Goal: Information Seeking & Learning: Learn about a topic

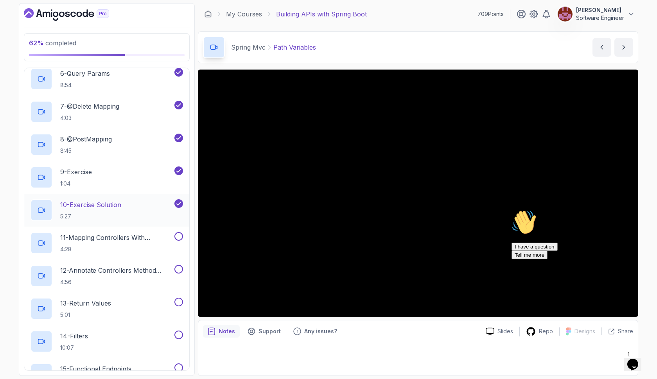
scroll to position [348, 0]
click at [114, 240] on p "11 - Mapping Controllers With @Requestmapping" at bounding box center [116, 237] width 113 height 9
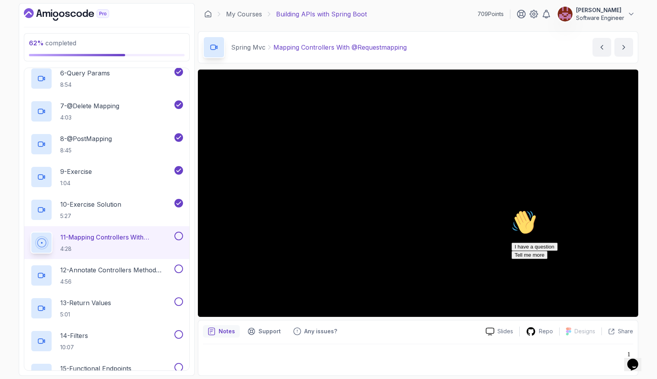
click at [183, 238] on button at bounding box center [178, 236] width 9 height 9
click at [129, 278] on p "4:56" at bounding box center [116, 282] width 113 height 8
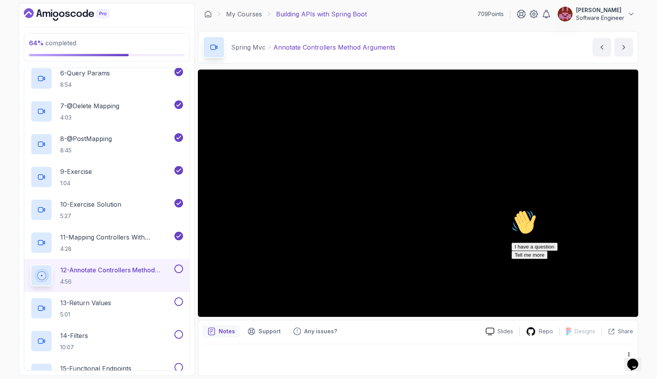
click at [512, 210] on icon "Chat attention grabber" at bounding box center [512, 210] width 0 height 0
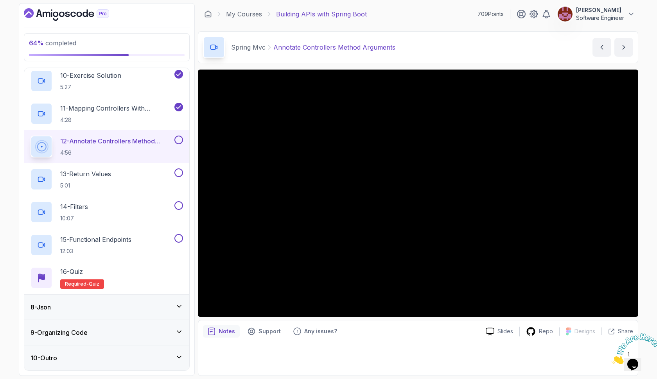
scroll to position [477, 0]
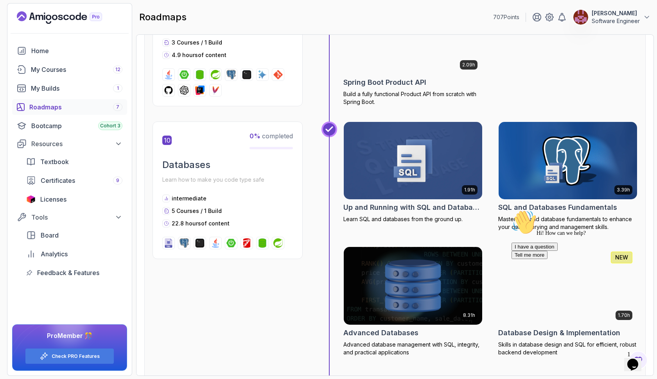
scroll to position [1663, 0]
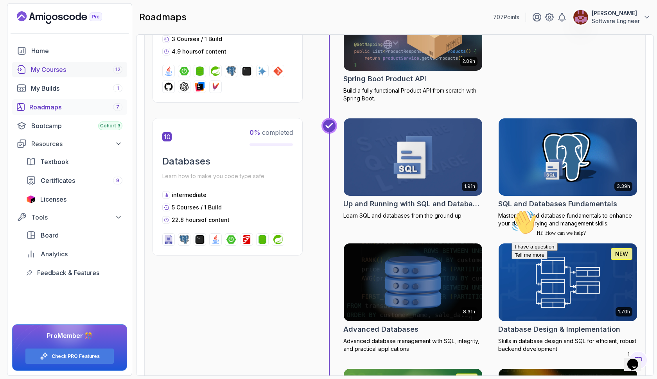
click at [110, 74] on link "My Courses 12" at bounding box center [69, 70] width 115 height 16
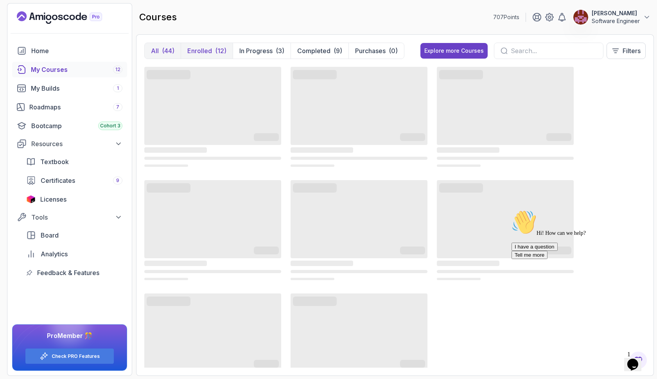
click at [206, 50] on p "Enrolled" at bounding box center [199, 50] width 25 height 9
click at [241, 49] on p "In Progress" at bounding box center [255, 50] width 33 height 9
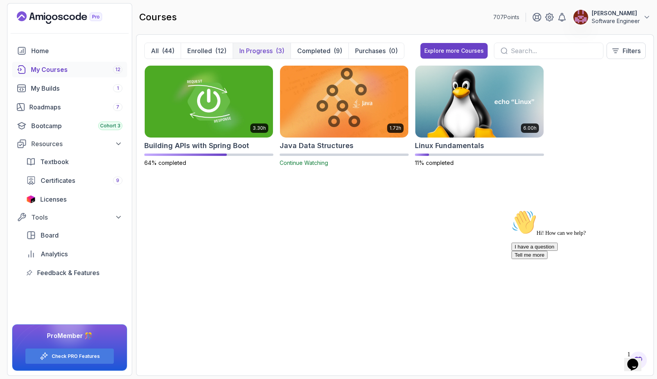
click at [324, 116] on img at bounding box center [344, 101] width 135 height 75
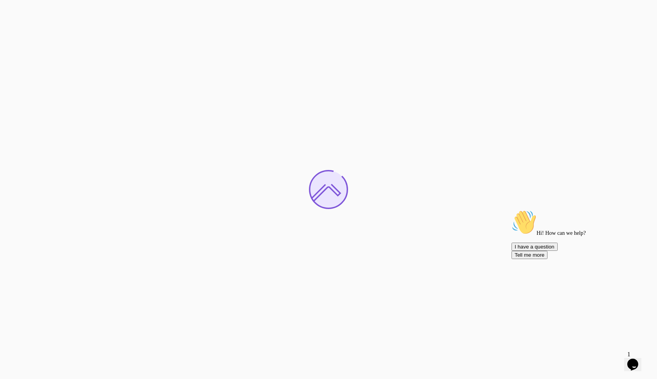
click at [512, 210] on icon "Chat attention grabber" at bounding box center [512, 210] width 0 height 0
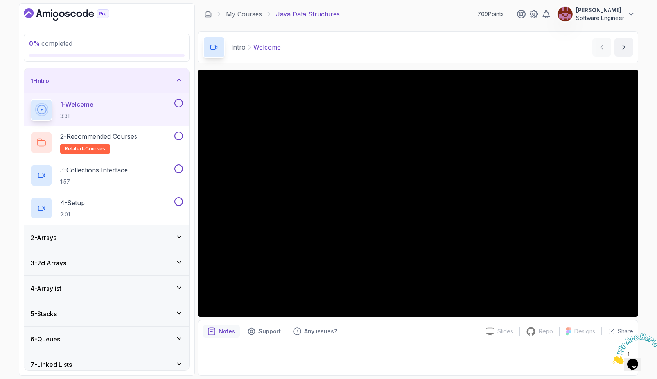
click at [178, 103] on button at bounding box center [178, 103] width 9 height 9
click at [178, 135] on button at bounding box center [178, 136] width 9 height 9
click at [178, 238] on icon at bounding box center [179, 237] width 8 height 8
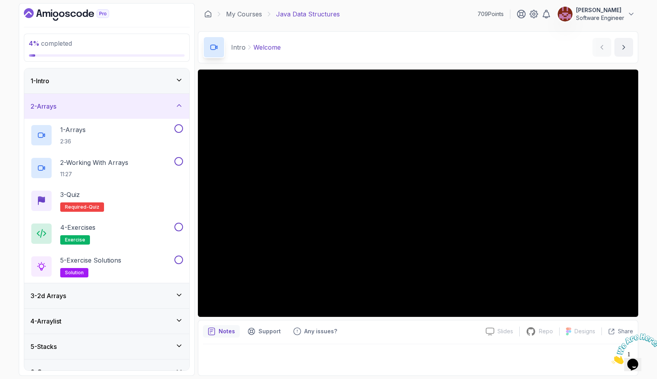
click at [180, 82] on icon at bounding box center [179, 80] width 8 height 8
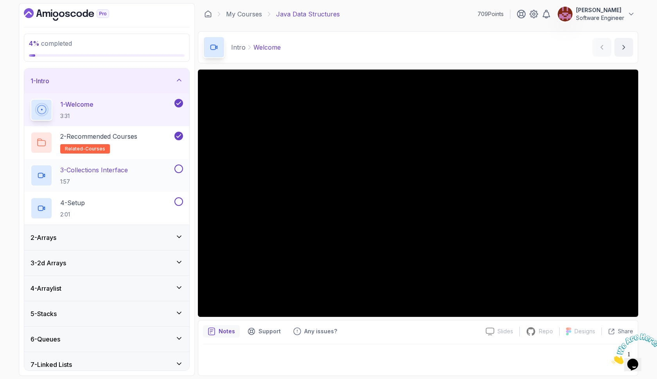
click at [126, 169] on p "3 - Collections Interface" at bounding box center [94, 169] width 68 height 9
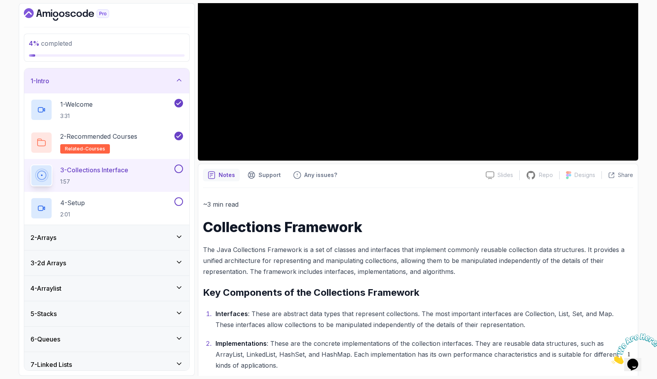
scroll to position [160, 0]
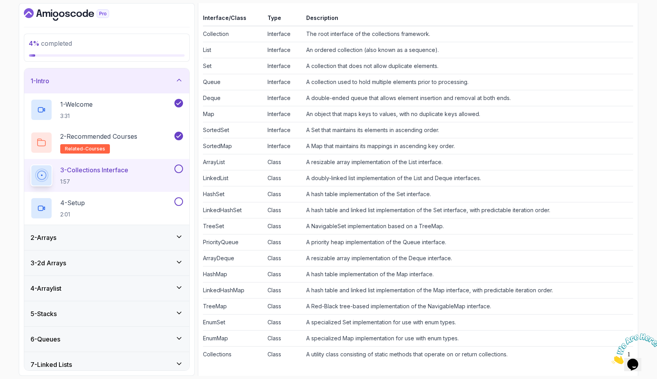
scroll to position [620, 0]
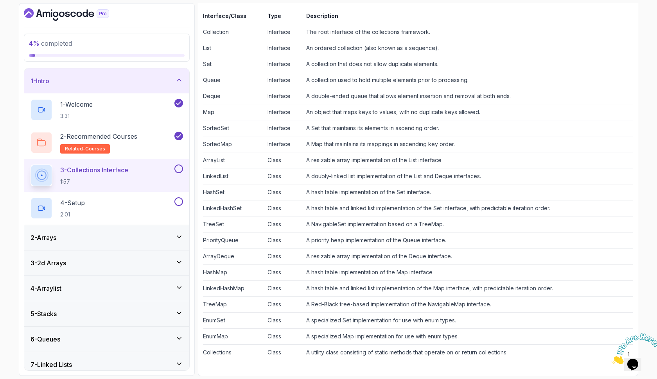
drag, startPoint x: 206, startPoint y: 113, endPoint x: 518, endPoint y: 359, distance: 398.0
click at [518, 359] on div "~3 min read Collections Framework The Java Collections Framework is a set of cl…" at bounding box center [418, 48] width 430 height 625
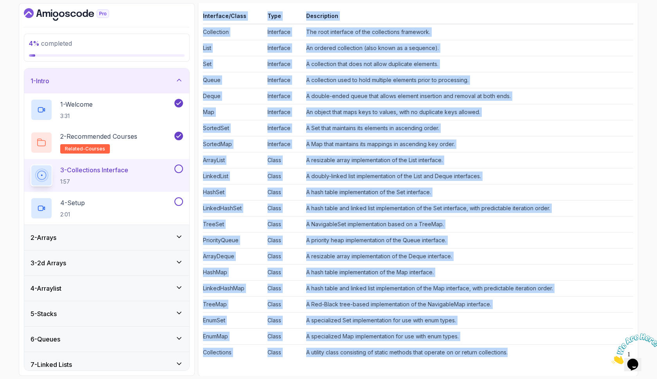
copy div "Collections Framework The Java Collections Framework is a set of classes and in…"
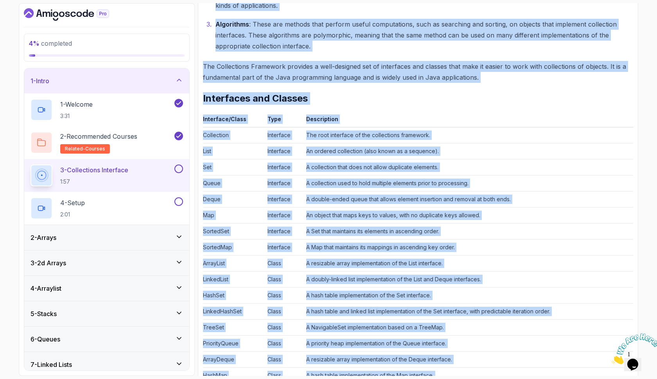
scroll to position [528, 0]
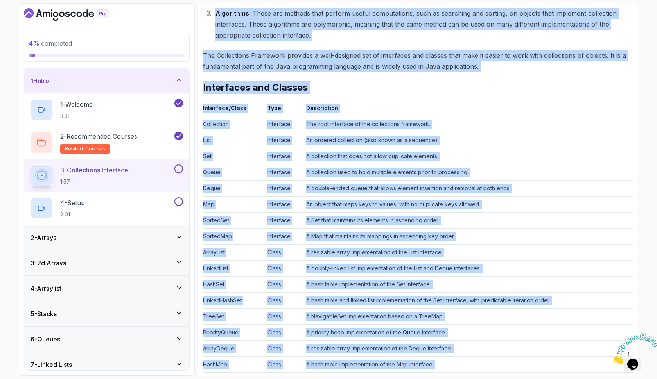
click at [343, 182] on td "A double-ended queue that allows element insertion and removal at both ends." at bounding box center [468, 189] width 330 height 16
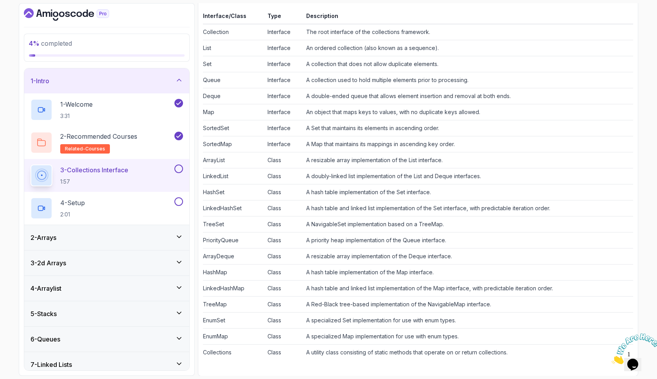
scroll to position [0, 0]
click at [180, 164] on div "3 - Collections Interface 1:57" at bounding box center [106, 175] width 165 height 33
click at [141, 196] on div "4 - Setup 2:01" at bounding box center [106, 208] width 165 height 33
click at [180, 169] on button at bounding box center [178, 169] width 9 height 9
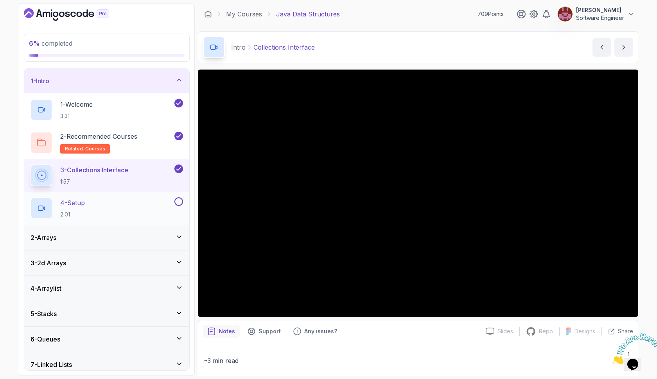
click at [160, 203] on div "4 - Setup 2:01" at bounding box center [102, 209] width 142 height 22
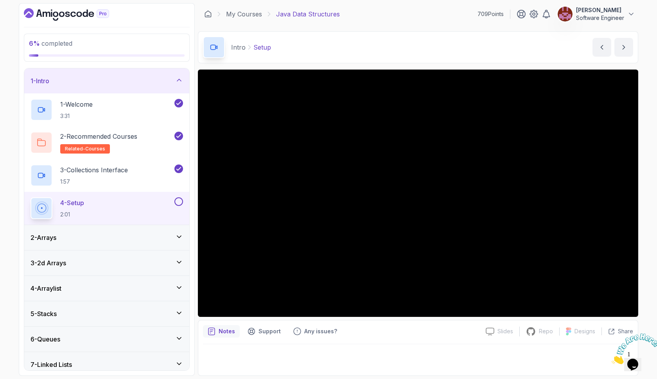
click at [176, 235] on icon at bounding box center [179, 237] width 8 height 8
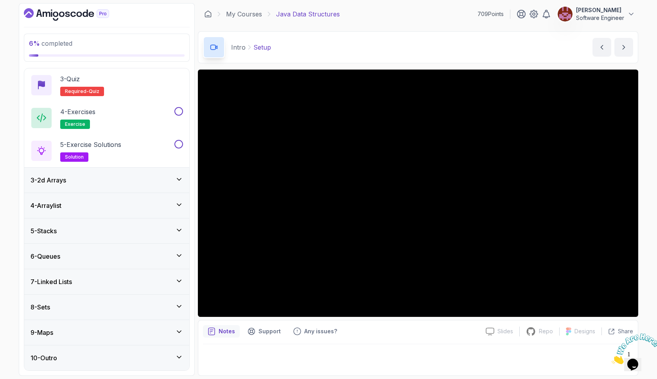
click at [180, 178] on icon at bounding box center [179, 180] width 8 height 8
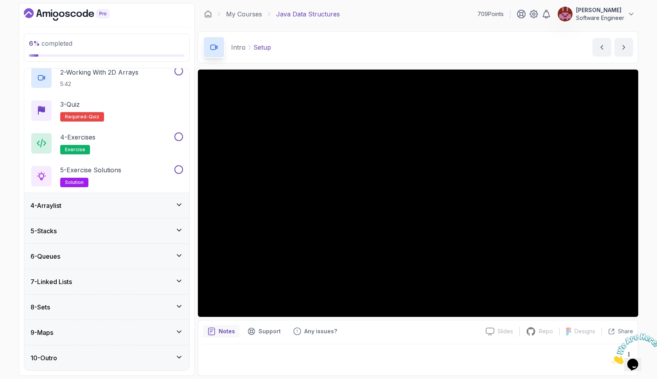
scroll to position [116, 0]
click at [180, 204] on icon at bounding box center [179, 205] width 8 height 8
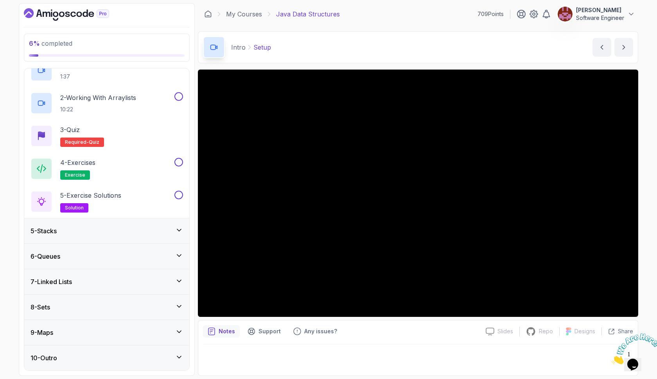
click at [179, 228] on icon at bounding box center [179, 230] width 8 height 8
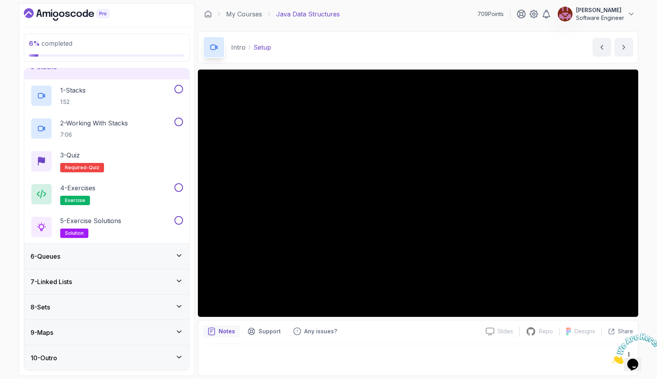
click at [180, 254] on icon at bounding box center [179, 256] width 8 height 8
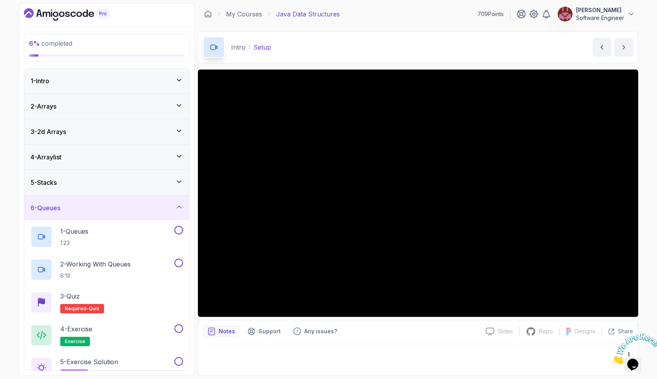
scroll to position [0, 0]
click at [179, 103] on icon at bounding box center [179, 106] width 8 height 8
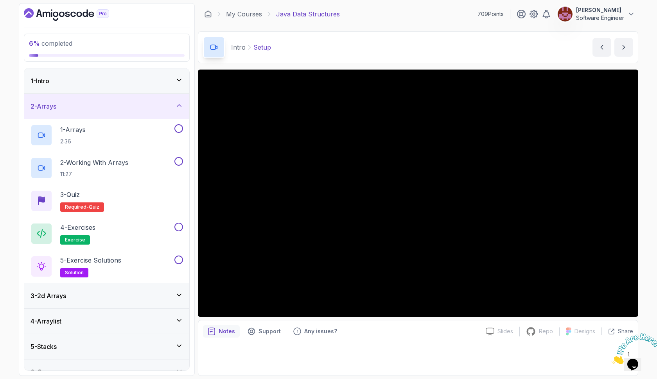
click at [179, 81] on icon at bounding box center [179, 80] width 4 height 2
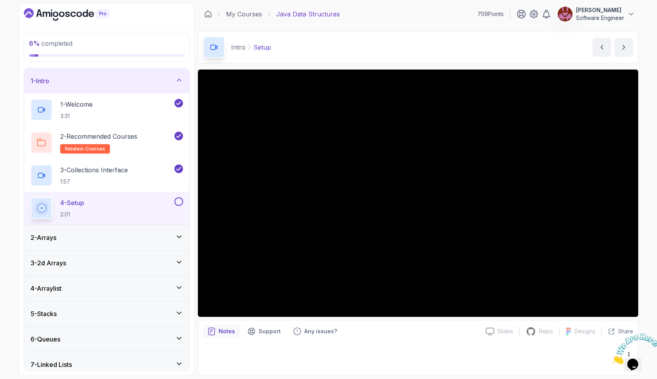
click at [180, 202] on button at bounding box center [178, 202] width 9 height 9
click at [182, 238] on icon at bounding box center [179, 237] width 8 height 8
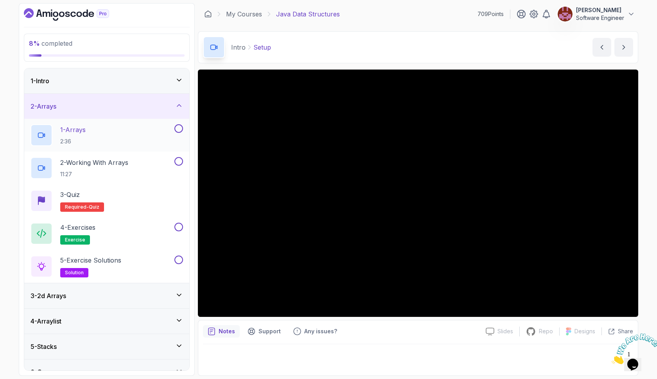
click at [144, 136] on div "1 - Arrays 2:36" at bounding box center [102, 135] width 142 height 22
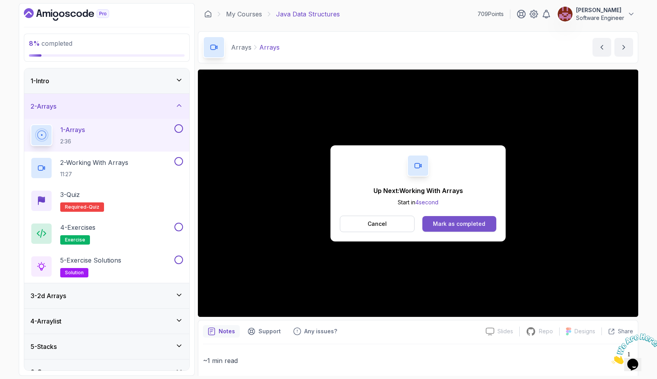
click at [435, 221] on div "Mark as completed" at bounding box center [459, 224] width 52 height 8
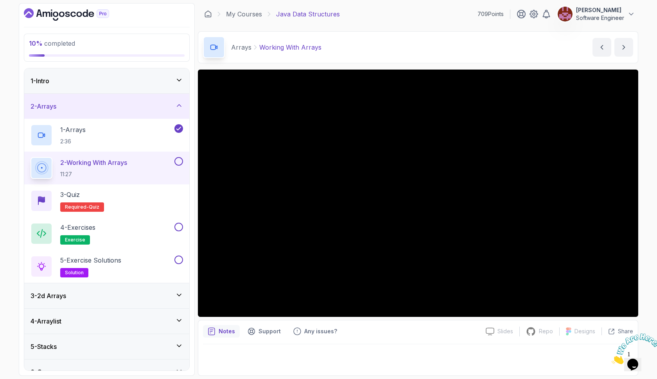
click at [180, 160] on button at bounding box center [178, 161] width 9 height 9
click at [150, 203] on div "3 - Quiz Required- quiz" at bounding box center [107, 201] width 153 height 22
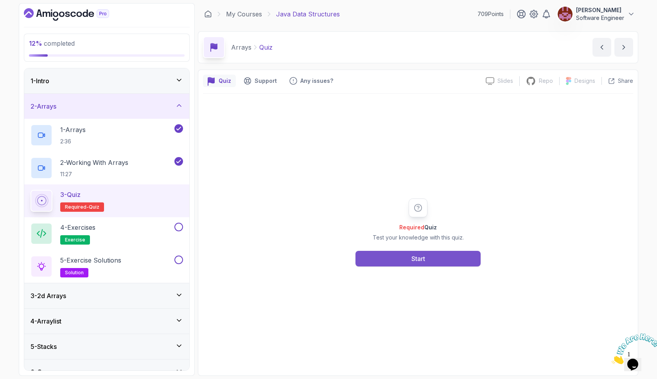
click at [417, 256] on div "Start" at bounding box center [419, 258] width 14 height 9
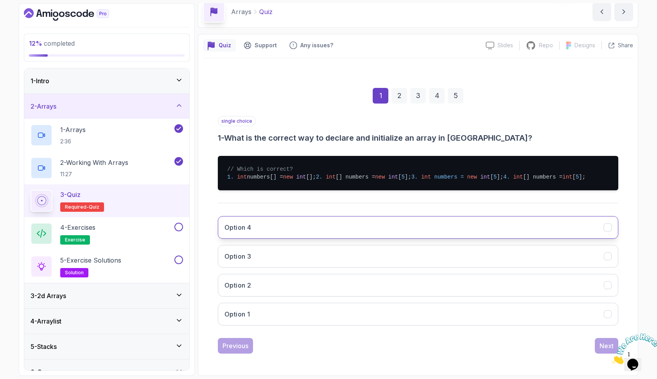
scroll to position [59, 0]
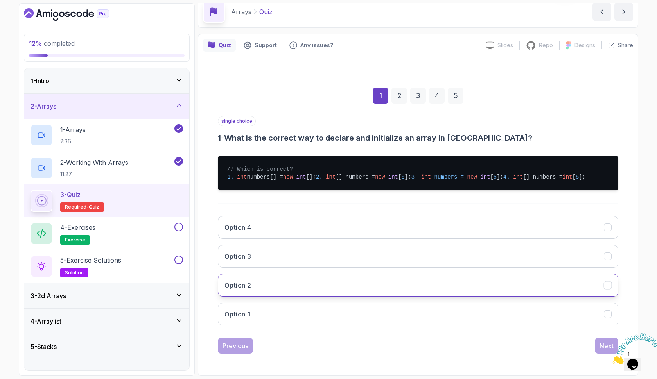
click at [318, 295] on button "Option 2" at bounding box center [418, 285] width 401 height 23
click at [603, 349] on div "Next" at bounding box center [607, 345] width 14 height 9
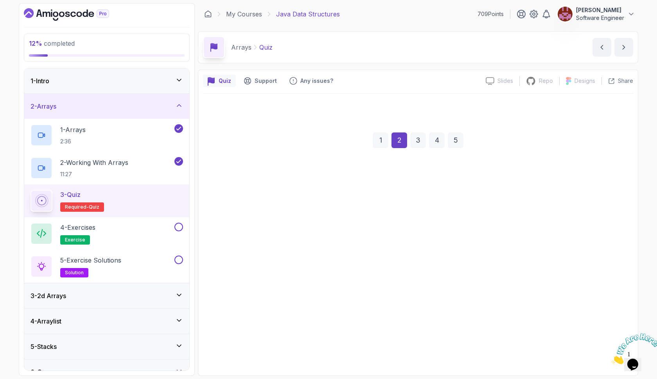
scroll to position [0, 0]
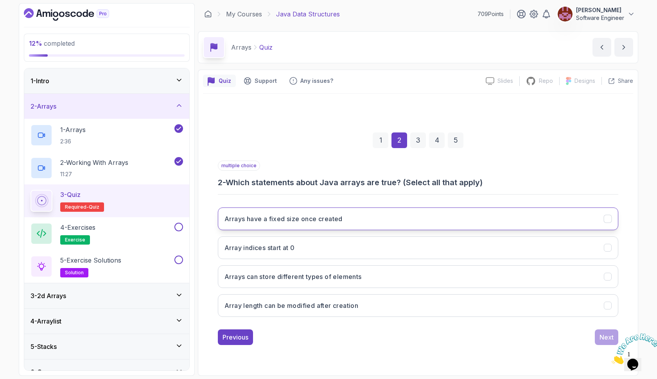
click at [379, 217] on button "Arrays have a fixed size once created" at bounding box center [418, 219] width 401 height 23
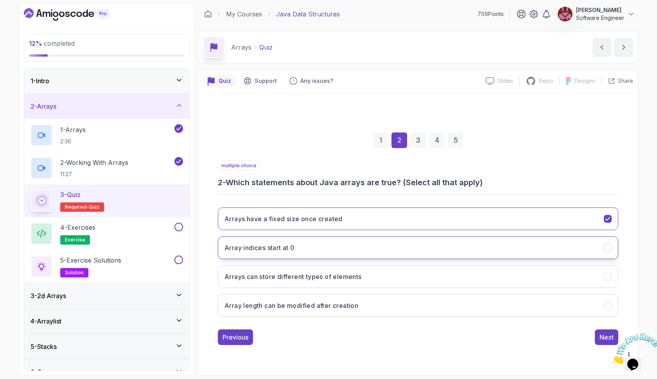
click at [376, 248] on button "Array indices start at 0" at bounding box center [418, 248] width 401 height 23
click at [605, 335] on div "Next" at bounding box center [607, 337] width 14 height 9
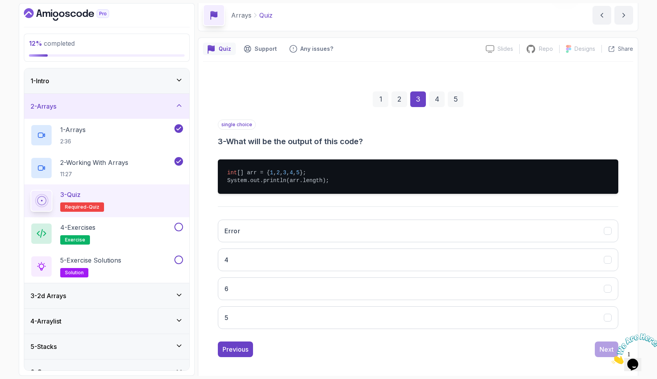
scroll to position [36, 0]
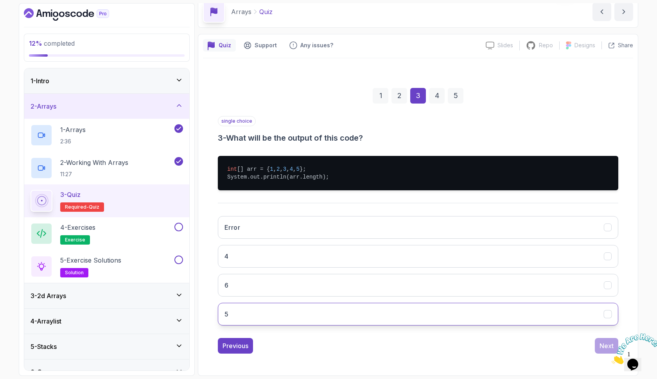
click at [415, 316] on button "5" at bounding box center [418, 314] width 401 height 23
click at [603, 345] on div "Next" at bounding box center [607, 345] width 14 height 9
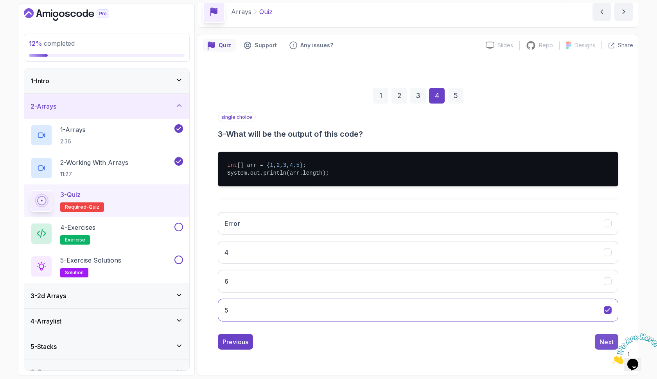
scroll to position [0, 0]
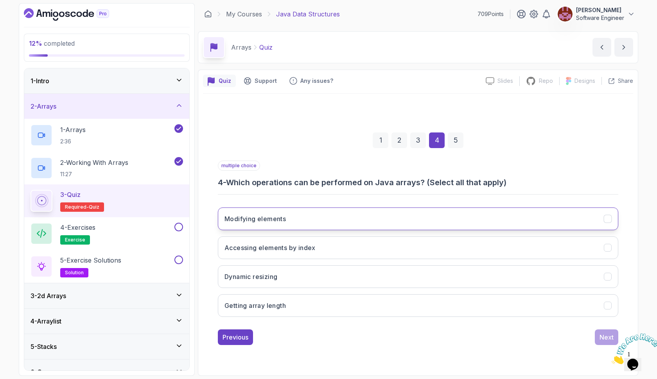
click at [313, 222] on button "Modifying elements" at bounding box center [418, 219] width 401 height 23
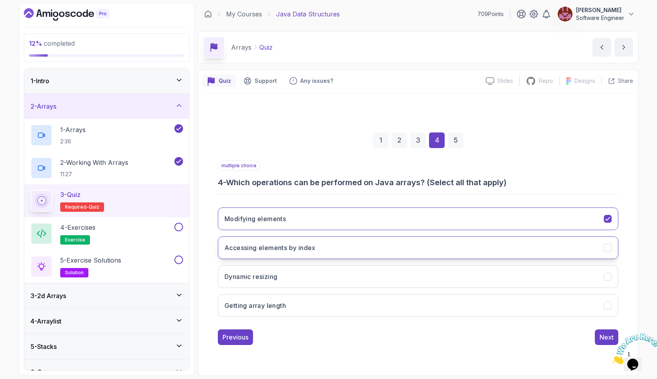
click at [309, 245] on h3 "Accessing elements by index" at bounding box center [270, 247] width 91 height 9
click at [314, 309] on button "Getting array length" at bounding box center [418, 306] width 401 height 23
click at [613, 334] on div at bounding box center [633, 349] width 42 height 31
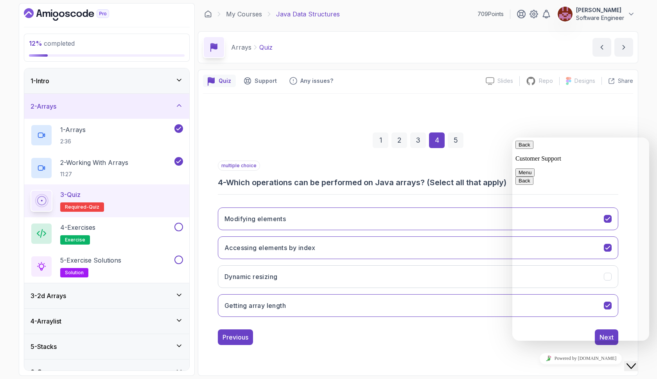
click at [611, 142] on div "Back Customer Support Menu" at bounding box center [581, 159] width 131 height 36
click at [608, 154] on div "Back Customer Support" at bounding box center [581, 152] width 131 height 22
click at [636, 362] on icon "Close Chat This icon closes the chat window." at bounding box center [631, 366] width 9 height 9
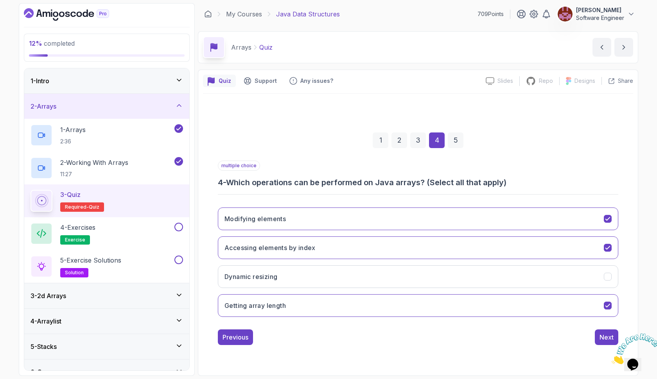
click at [612, 359] on icon "Close" at bounding box center [612, 362] width 0 height 7
click at [604, 340] on div "Next" at bounding box center [607, 337] width 14 height 9
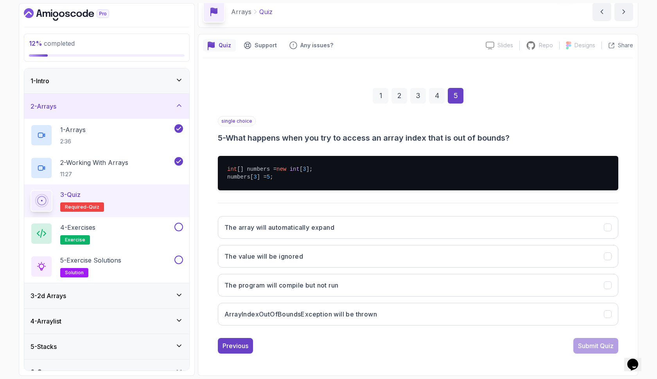
scroll to position [36, 0]
click at [463, 318] on button "ArrayIndexOutOfBoundsException will be thrown" at bounding box center [418, 314] width 401 height 23
click at [579, 348] on div "Submit Quiz" at bounding box center [596, 345] width 36 height 9
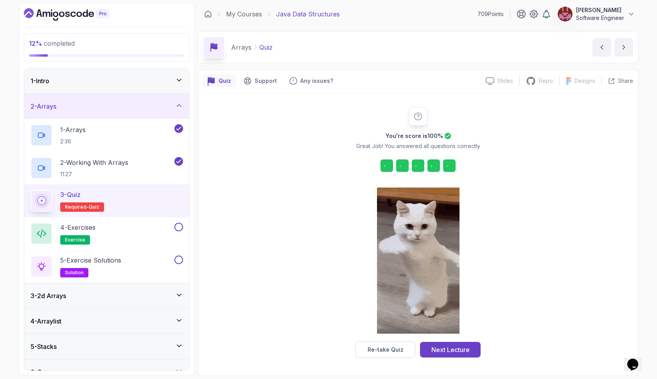
scroll to position [0, 0]
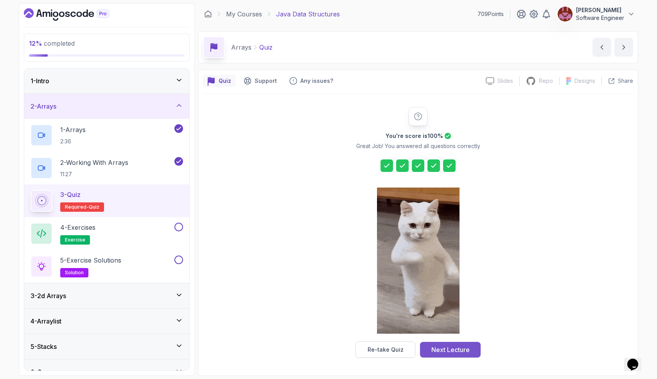
click at [449, 351] on div "Next Lecture" at bounding box center [450, 349] width 38 height 9
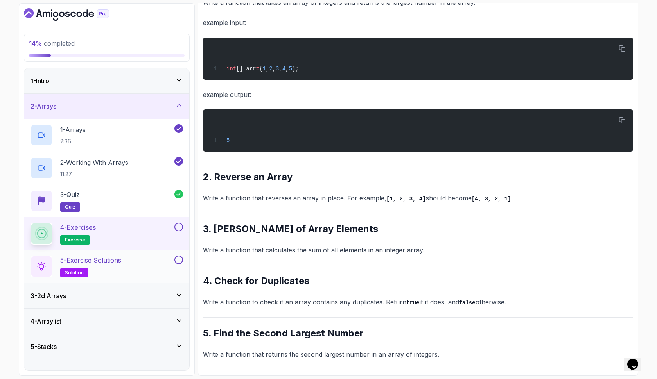
click at [113, 261] on p "5 - Exercise Solutions" at bounding box center [90, 260] width 61 height 9
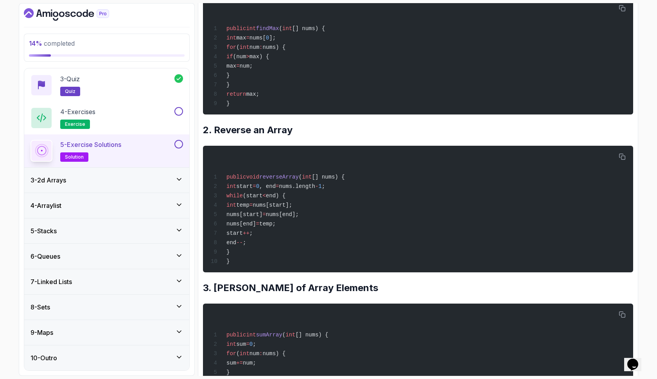
scroll to position [116, 0]
click at [160, 176] on div "3 - 2d Arrays" at bounding box center [107, 180] width 153 height 9
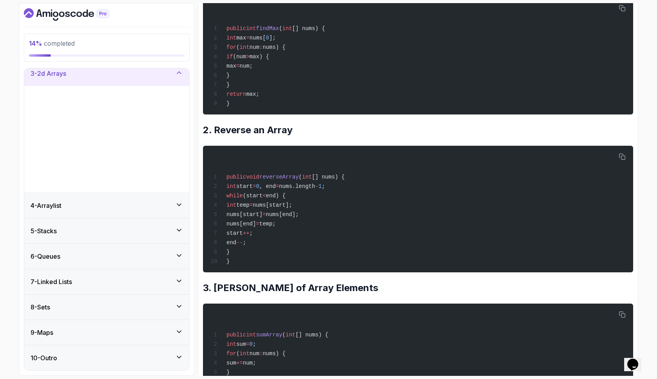
scroll to position [0, 0]
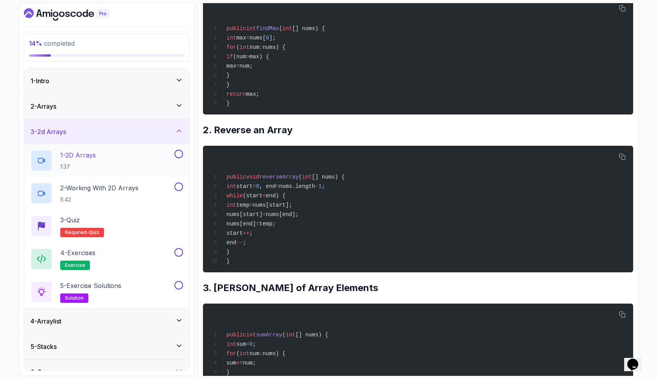
click at [142, 160] on div "1 - 2D Arrays 1:37" at bounding box center [102, 161] width 142 height 22
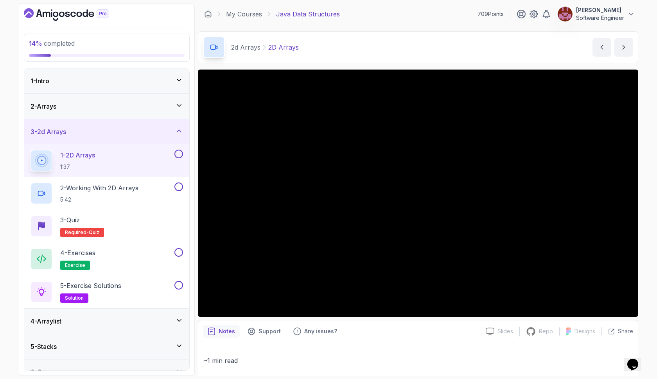
click at [176, 154] on button at bounding box center [178, 154] width 9 height 9
click at [158, 184] on div "2 - Working With 2D Arrays 5:42" at bounding box center [102, 194] width 142 height 22
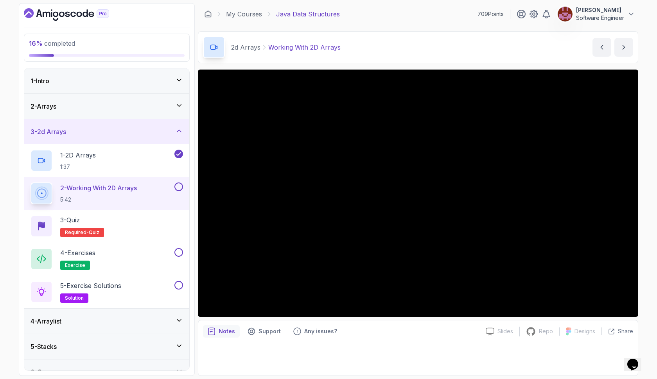
click at [178, 187] on button at bounding box center [178, 187] width 9 height 9
click at [162, 224] on div "3 - Quiz Required- quiz" at bounding box center [107, 227] width 153 height 22
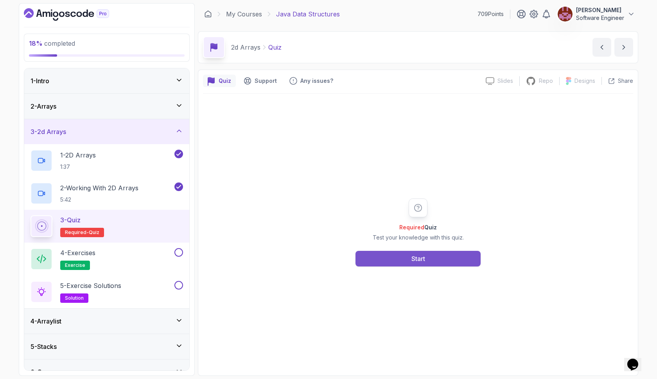
click at [424, 252] on button "Start" at bounding box center [418, 259] width 125 height 16
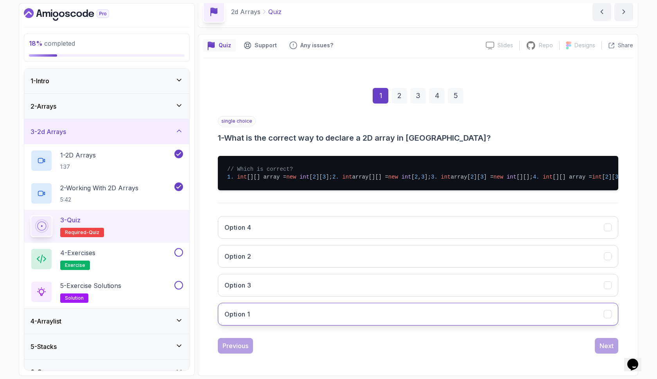
click at [431, 319] on button "Option 1" at bounding box center [418, 314] width 401 height 23
click at [600, 349] on div "Next" at bounding box center [607, 345] width 14 height 9
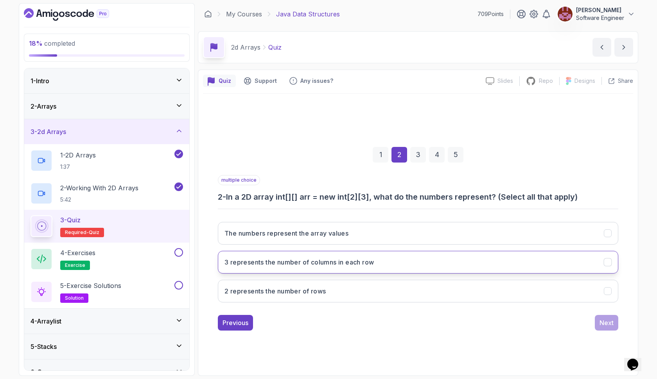
click at [419, 262] on button "3 represents the number of columns in each row" at bounding box center [418, 262] width 401 height 23
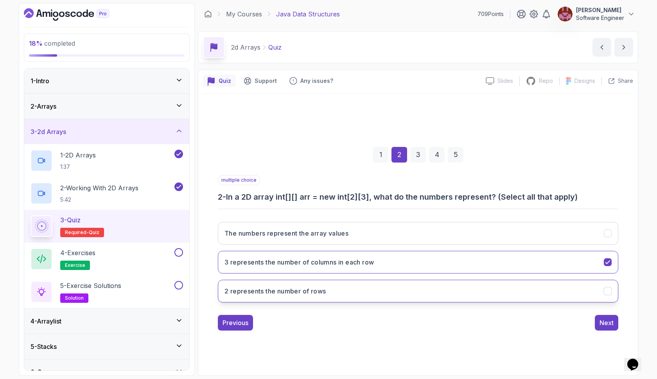
click at [426, 298] on button "2 represents the number of rows" at bounding box center [418, 291] width 401 height 23
click at [605, 321] on div "Next" at bounding box center [607, 322] width 14 height 9
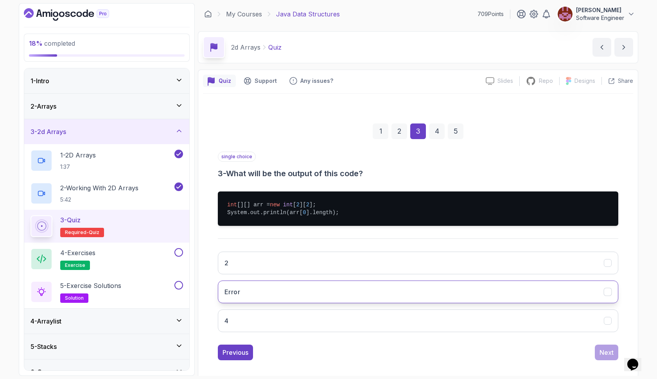
click at [380, 287] on button "Error" at bounding box center [418, 292] width 401 height 23
click at [602, 351] on div "Next" at bounding box center [607, 352] width 14 height 9
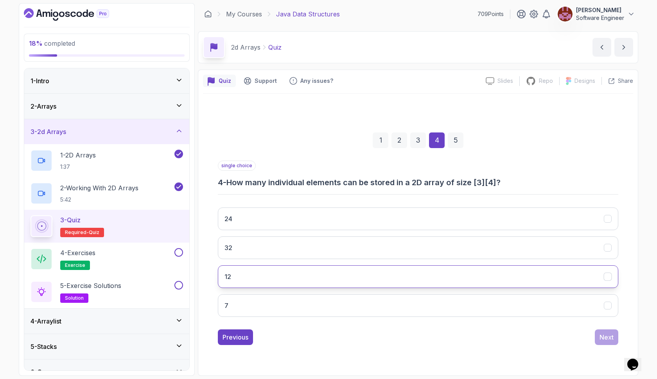
click at [397, 277] on button "12" at bounding box center [418, 277] width 401 height 23
click at [604, 335] on div "Next" at bounding box center [607, 337] width 14 height 9
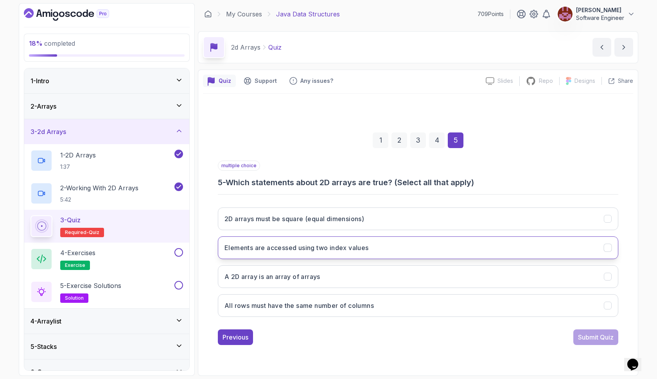
click at [467, 252] on button "Elements are accessed using two index values" at bounding box center [418, 248] width 401 height 23
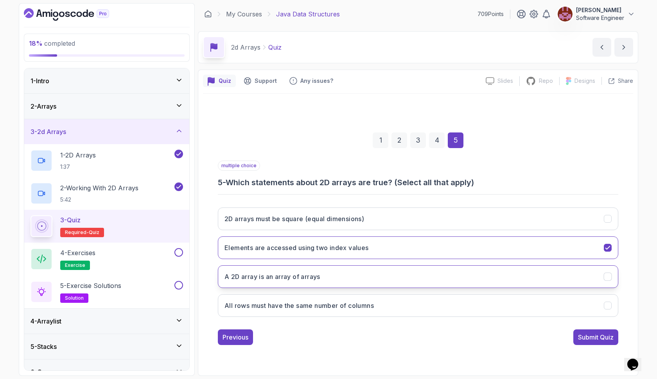
click at [476, 277] on button "A 2D array is an array of arrays" at bounding box center [418, 277] width 401 height 23
click at [573, 335] on button "Submit Quiz" at bounding box center [595, 338] width 45 height 16
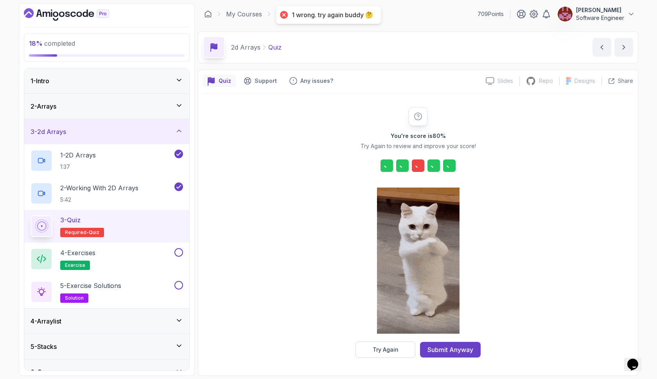
click at [573, 335] on div "You're score is 80 % Try Again to review and improve your score! Try Again Subm…" at bounding box center [418, 232] width 430 height 251
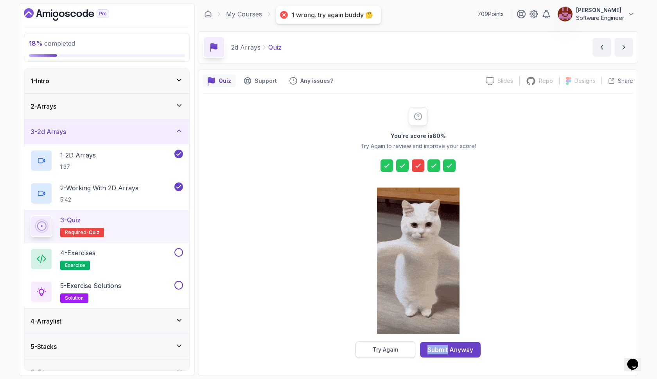
click at [376, 354] on div "Try Again" at bounding box center [386, 350] width 26 height 8
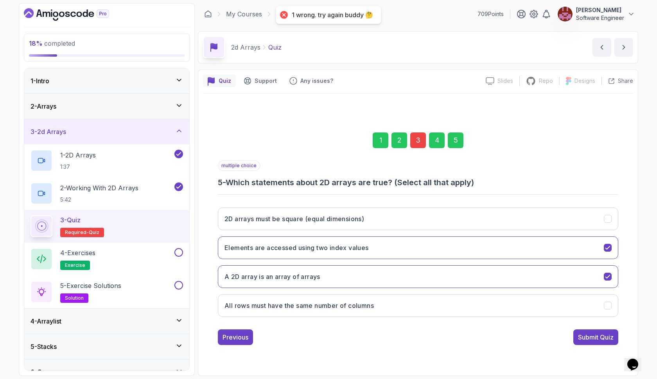
click at [416, 138] on div "3" at bounding box center [418, 141] width 16 height 16
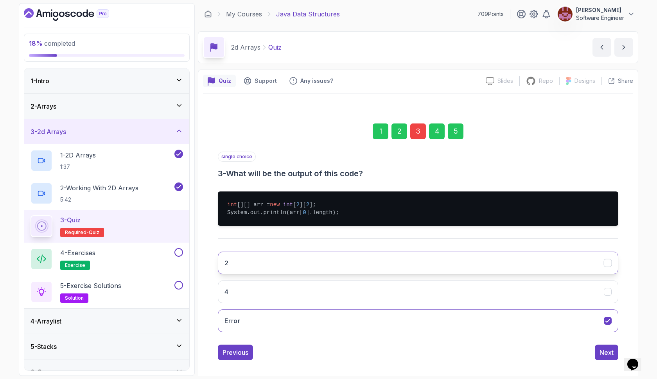
click at [413, 262] on button "2" at bounding box center [418, 263] width 401 height 23
click at [457, 135] on div "5" at bounding box center [456, 132] width 16 height 16
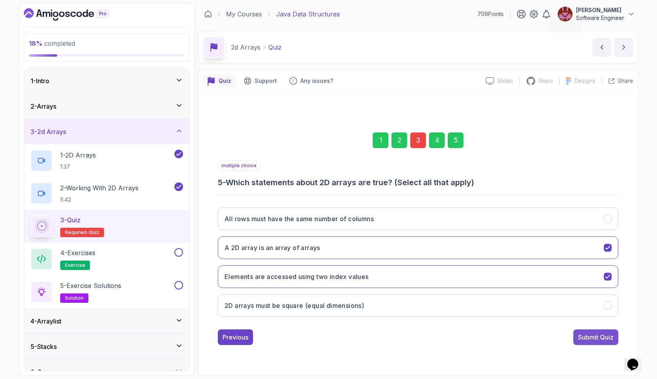
click at [588, 332] on button "Submit Quiz" at bounding box center [595, 338] width 45 height 16
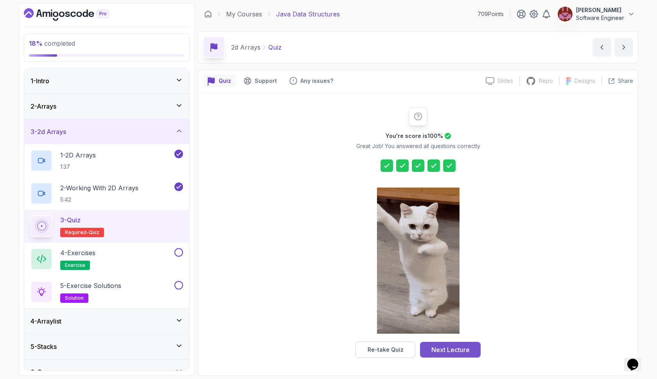
click at [460, 353] on div "Next Lecture" at bounding box center [450, 349] width 38 height 9
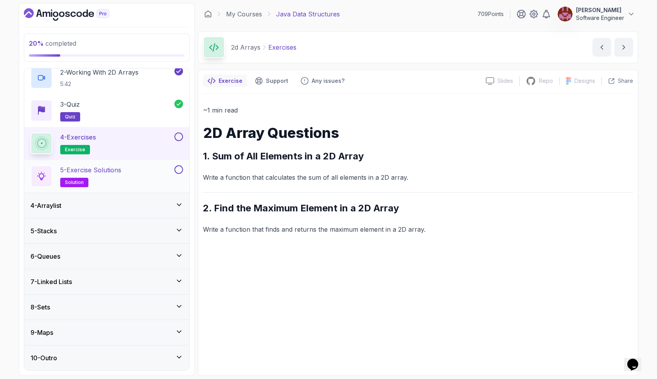
scroll to position [116, 0]
click at [146, 206] on div "4 - Arraylist" at bounding box center [107, 205] width 153 height 9
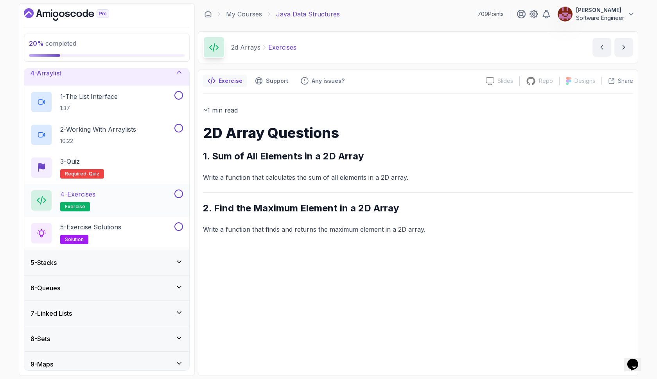
scroll to position [76, 0]
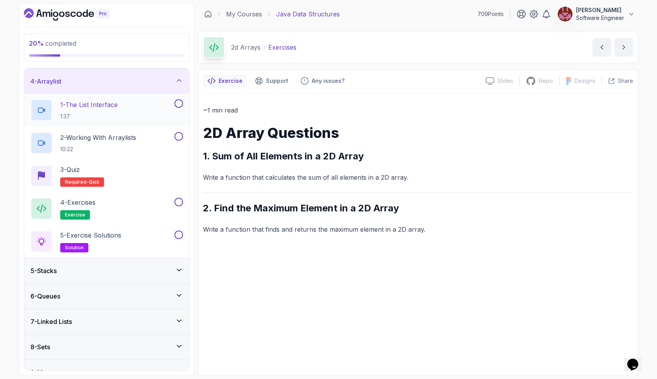
click at [113, 111] on h2 "1 - The List Interface 1:37" at bounding box center [89, 110] width 58 height 20
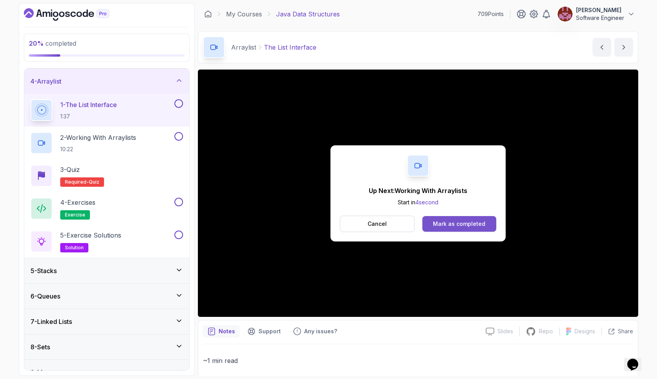
click at [458, 227] on div "Mark as completed" at bounding box center [459, 224] width 52 height 8
